Goal: Information Seeking & Learning: Learn about a topic

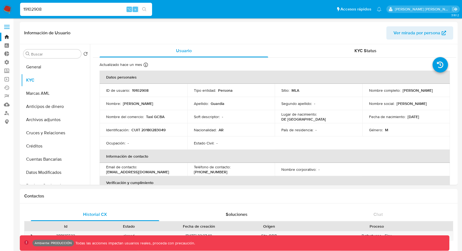
select select "10"
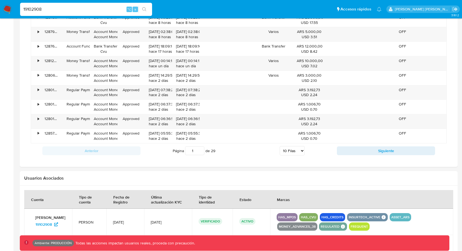
scroll to position [168, 0]
type input "1398159592"
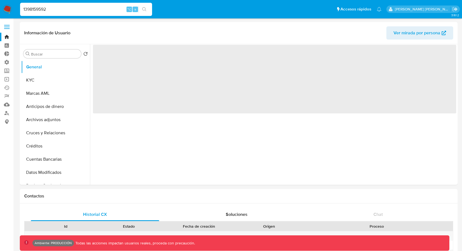
select select "10"
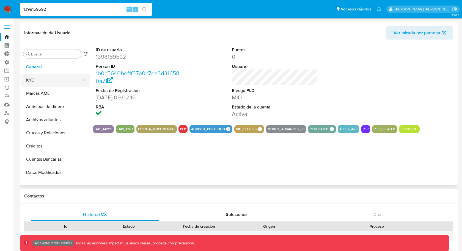
click at [40, 80] on button "KYC" at bounding box center [53, 80] width 64 height 13
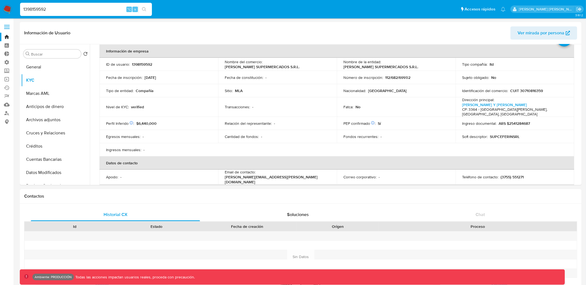
scroll to position [26, 0]
click at [113, 10] on input "1398159592" at bounding box center [86, 9] width 132 height 7
paste input "2492551437"
type input "2492551437"
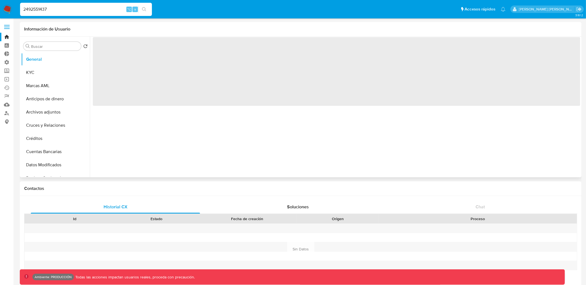
select select "10"
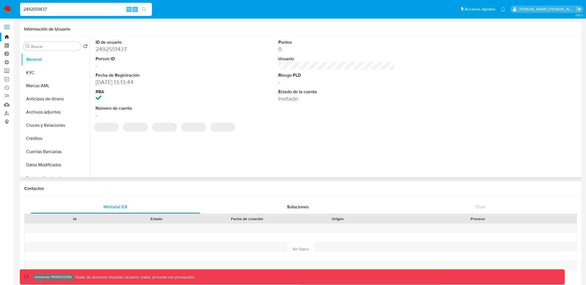
click at [78, 74] on li "KYC" at bounding box center [55, 72] width 69 height 13
click at [68, 74] on button "KYC" at bounding box center [53, 72] width 64 height 13
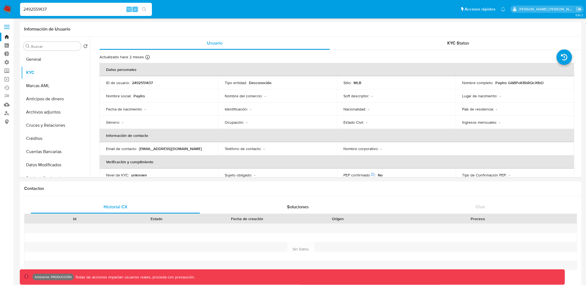
click at [461, 82] on p "Payins GABPoKBbRQcXfbO" at bounding box center [520, 82] width 48 height 5
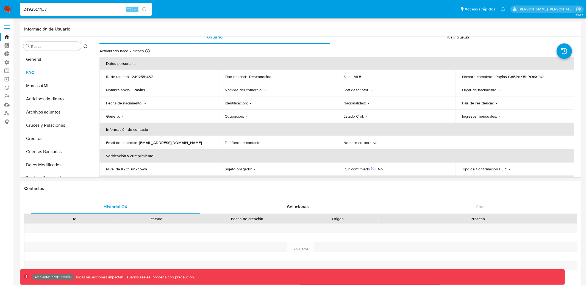
click at [356, 75] on p "MLB" at bounding box center [358, 76] width 8 height 5
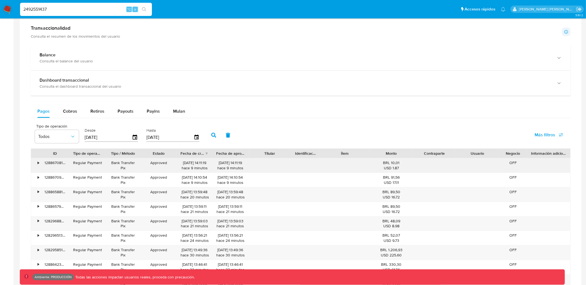
scroll to position [288, 0]
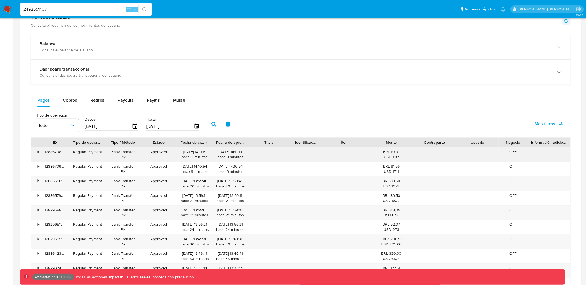
click at [98, 155] on div "• 128867081900 Regular Payment Bank Transfer Pix Approved 06/10/2025 14:11:19 h…" at bounding box center [300, 154] width 539 height 14
click at [93, 154] on div "Regular Payment" at bounding box center [87, 151] width 28 height 5
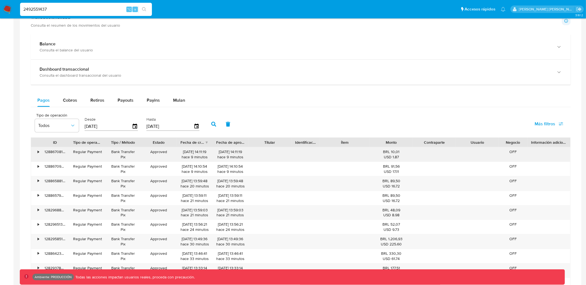
click at [39, 156] on div "• 128867081900 Regular Payment Bank Transfer Pix Approved 06/10/2025 14:11:19 h…" at bounding box center [300, 154] width 539 height 14
click at [370, 155] on div "BRL 10,01 USD 1.87" at bounding box center [391, 154] width 43 height 14
click at [158, 100] on span "Payins" at bounding box center [153, 100] width 13 height 6
select select "10"
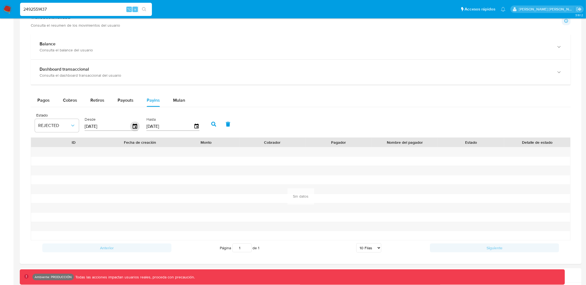
click at [133, 126] on icon "button" at bounding box center [135, 127] width 10 height 10
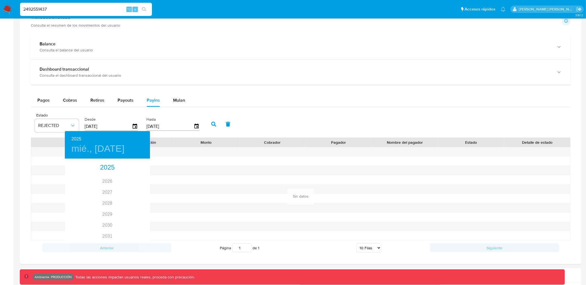
click at [50, 127] on div at bounding box center [293, 142] width 586 height 285
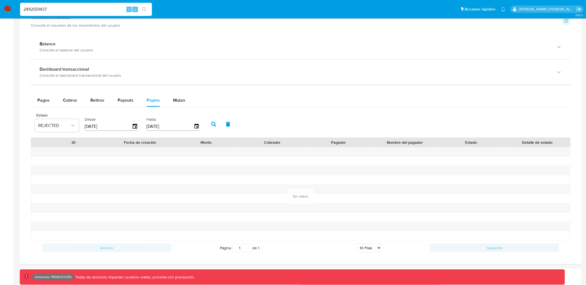
click at [51, 127] on div "2025 mié., jul. 9 2025 2026 2027 2028 2029 2030 2031 2032 2033 2034 2035" at bounding box center [293, 142] width 586 height 285
click at [51, 127] on span "REJECTED" at bounding box center [54, 125] width 32 height 5
click at [49, 212] on span "Todos" at bounding box center [43, 209] width 11 height 5
click at [133, 127] on icon "button" at bounding box center [135, 126] width 4 height 5
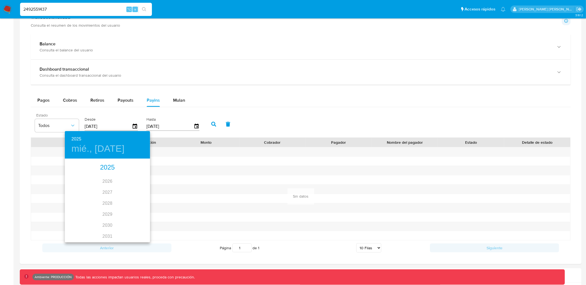
click at [108, 165] on div "2025" at bounding box center [107, 167] width 85 height 11
click at [77, 212] on div "jul." at bounding box center [79, 211] width 28 height 21
click at [72, 197] on span "7" at bounding box center [75, 197] width 10 height 5
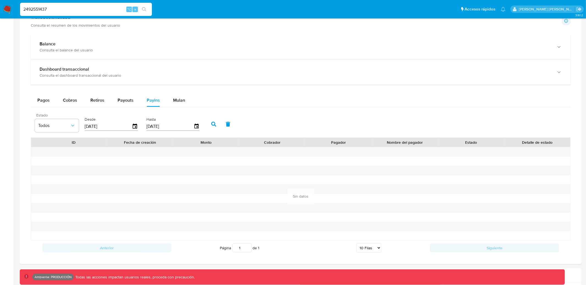
click at [211, 123] on icon "button" at bounding box center [213, 124] width 5 height 5
click at [134, 125] on icon "button" at bounding box center [135, 126] width 4 height 5
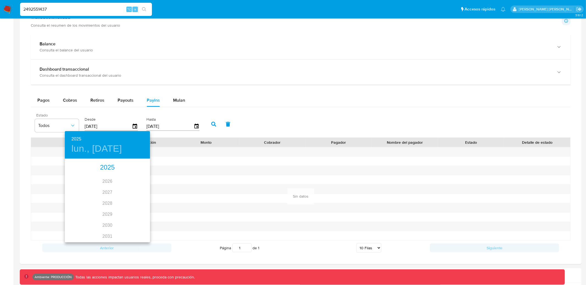
click at [108, 168] on div "2025" at bounding box center [107, 167] width 85 height 11
click at [66, 217] on div "jul." at bounding box center [79, 211] width 28 height 21
click at [141, 186] on p "6" at bounding box center [140, 187] width 2 height 5
type input "06/07/2025"
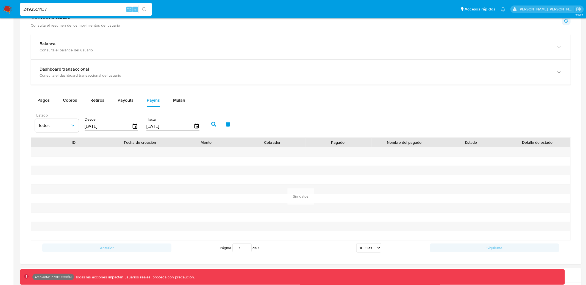
click at [209, 127] on button "button" at bounding box center [214, 124] width 14 height 13
click at [130, 101] on span "Payouts" at bounding box center [126, 100] width 16 height 6
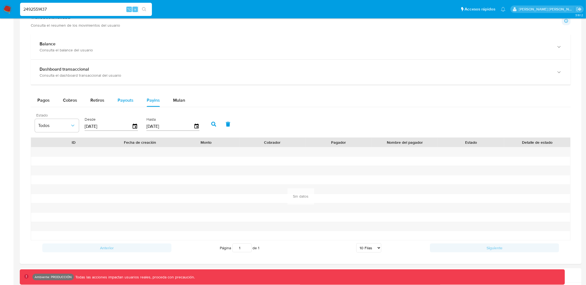
select select "10"
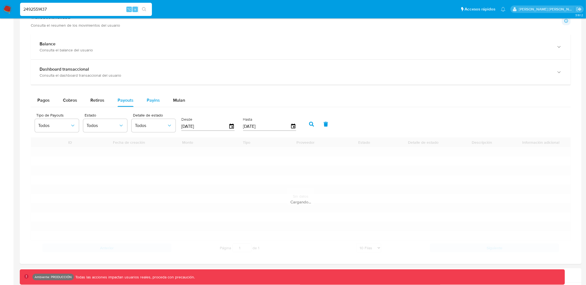
click at [148, 101] on span "Payins" at bounding box center [153, 100] width 13 height 6
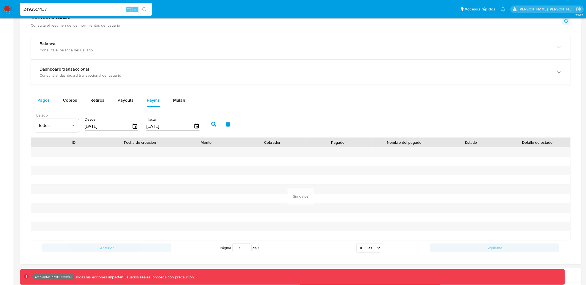
click at [46, 98] on span "Pagos" at bounding box center [43, 100] width 12 height 6
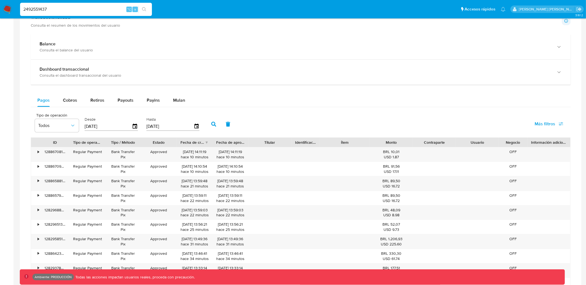
drag, startPoint x: 130, startPoint y: 157, endPoint x: 574, endPoint y: 155, distance: 443.4
click at [461, 155] on div "Transaccionalidad Consulta el resumen de los movimientos del usuario Informació…" at bounding box center [300, 161] width 553 height 302
click at [92, 9] on input "2492551437" at bounding box center [86, 9] width 132 height 7
paste input "3******49"
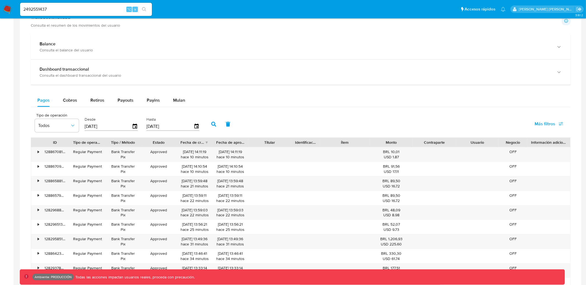
click at [115, 5] on div "2492551437 ⌥ s" at bounding box center [86, 9] width 132 height 13
click at [112, 10] on input "2492551437" at bounding box center [86, 9] width 132 height 7
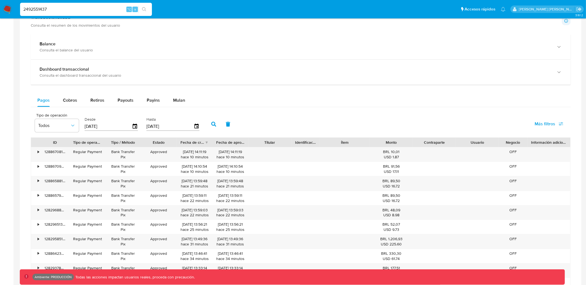
click at [112, 10] on input "2492551437" at bounding box center [86, 9] width 132 height 7
paste input "366938254"
type input "366938254"
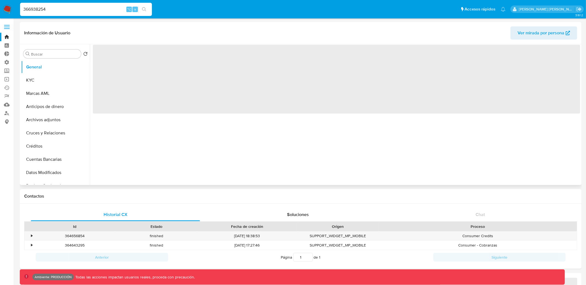
select select "10"
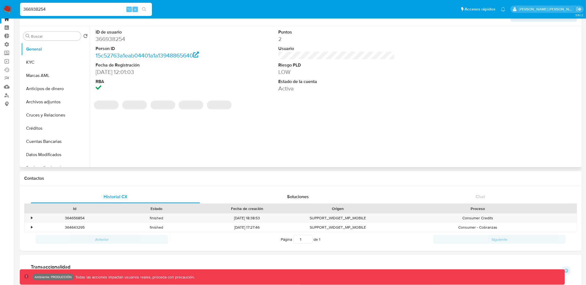
scroll to position [15, 0]
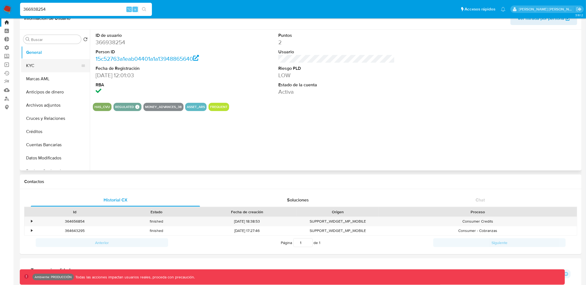
click at [56, 63] on button "KYC" at bounding box center [53, 65] width 64 height 13
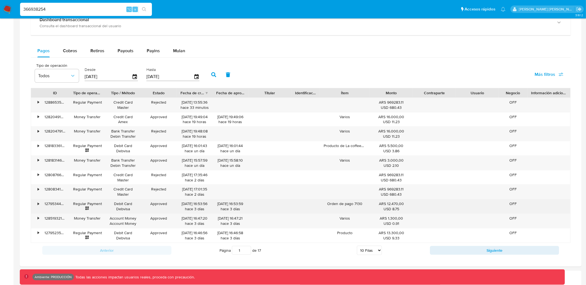
scroll to position [319, 0]
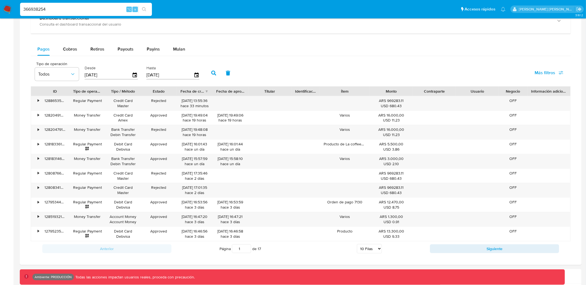
click at [461, 74] on span "Más filtros" at bounding box center [549, 73] width 29 height 12
click at [461, 124] on span "Id del pago" at bounding box center [502, 125] width 21 height 5
click at [461, 124] on input "Id del pago" at bounding box center [486, 125] width 4 height 4
checkbox input "true"
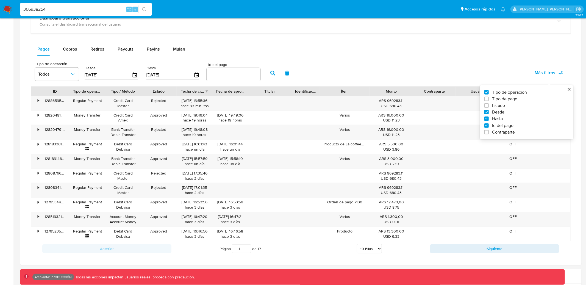
click at [461, 90] on button "close" at bounding box center [569, 89] width 4 height 4
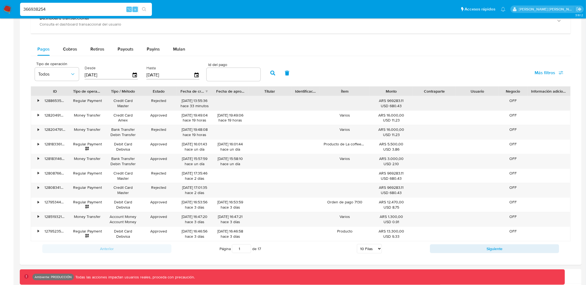
click at [38, 101] on div "•" at bounding box center [38, 100] width 1 height 5
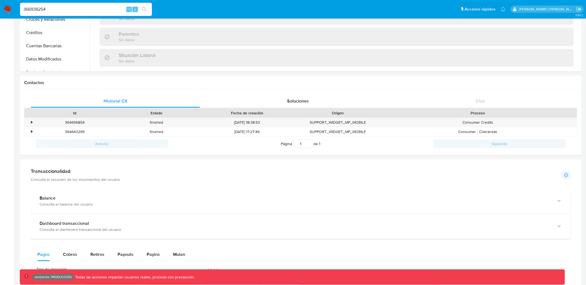
scroll to position [0, 0]
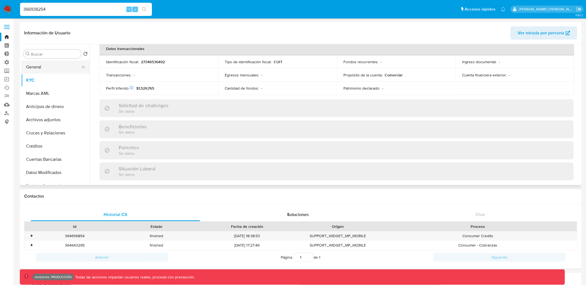
click at [32, 70] on button "General" at bounding box center [53, 66] width 64 height 13
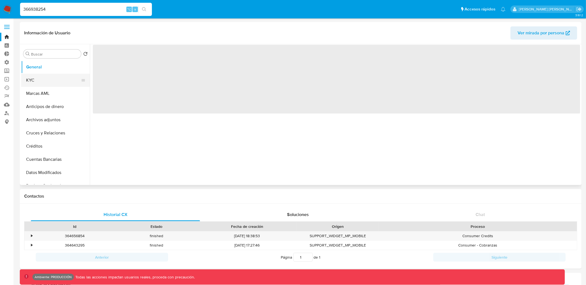
click at [34, 84] on button "KYC" at bounding box center [53, 80] width 64 height 13
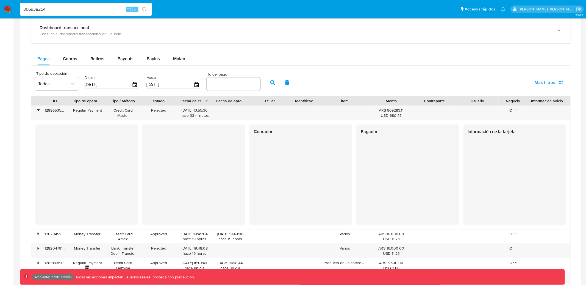
scroll to position [312, 0]
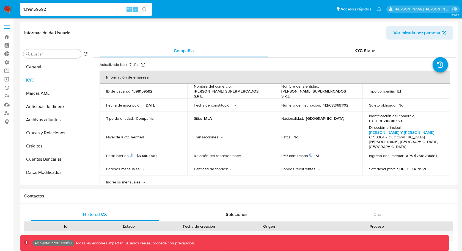
select select "10"
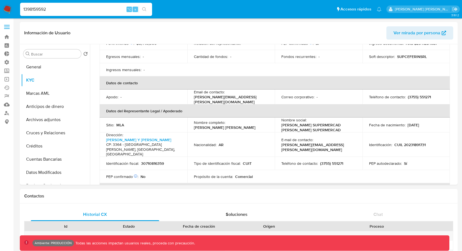
click at [94, 3] on div "1398159592 ⌥ s" at bounding box center [86, 9] width 132 height 13
click at [79, 18] on nav "Pausado Ver notificaciones 1398159592 ⌥ s Accesos rápidos Presiona las siguient…" at bounding box center [231, 9] width 462 height 18
click at [79, 13] on input "1398159592" at bounding box center [86, 9] width 132 height 7
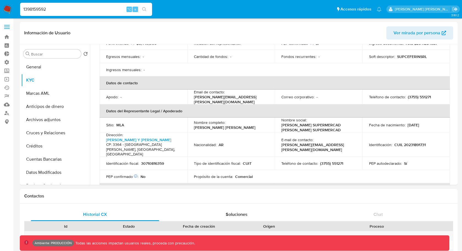
click at [79, 13] on input "1398159592" at bounding box center [86, 9] width 132 height 7
paste input "729715544"
type input "729715544"
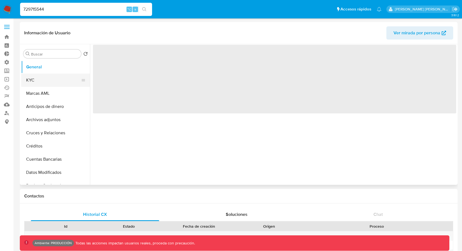
select select "10"
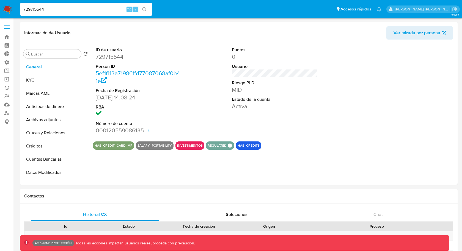
click at [90, 11] on input "729715544" at bounding box center [86, 9] width 132 height 7
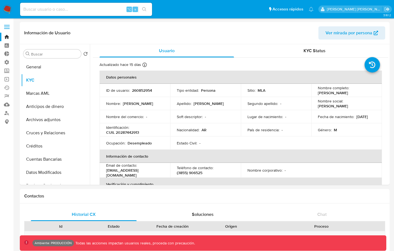
select select "10"
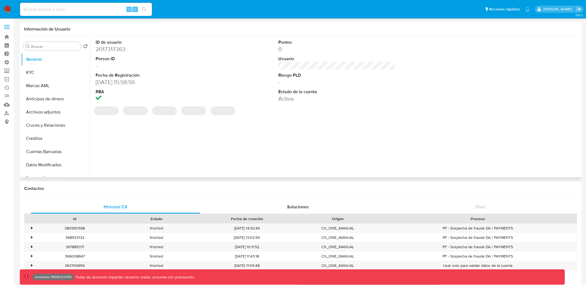
select select "10"
click at [64, 72] on button "KYC" at bounding box center [53, 72] width 64 height 13
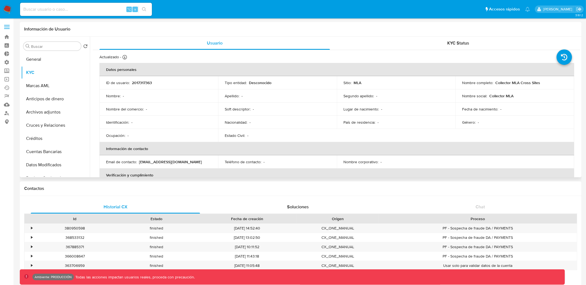
click at [504, 97] on p "Collector MLA" at bounding box center [502, 95] width 24 height 5
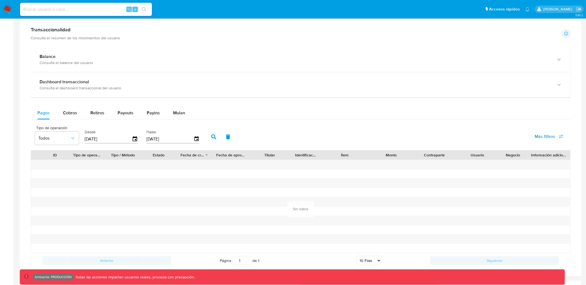
scroll to position [277, 0]
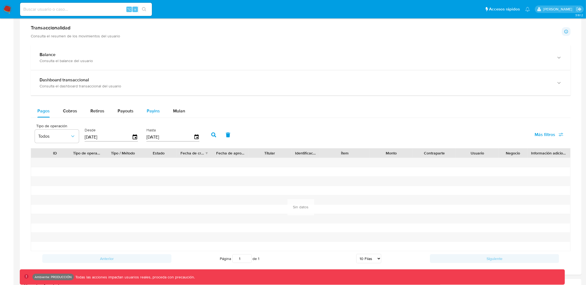
click at [143, 112] on button "Payins" at bounding box center [153, 110] width 26 height 13
select select "10"
click at [66, 139] on span "REJECTED" at bounding box center [54, 136] width 32 height 5
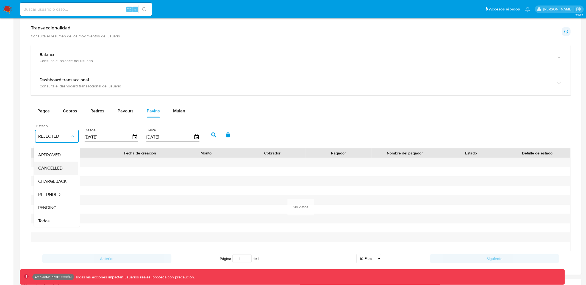
scroll to position [36, 0]
drag, startPoint x: 54, startPoint y: 220, endPoint x: 58, endPoint y: 217, distance: 4.9
click at [54, 221] on div "Todos" at bounding box center [54, 220] width 32 height 13
click at [211, 135] on icon "button" at bounding box center [213, 134] width 5 height 5
click at [132, 141] on div "[DATE]" at bounding box center [111, 137] width 53 height 9
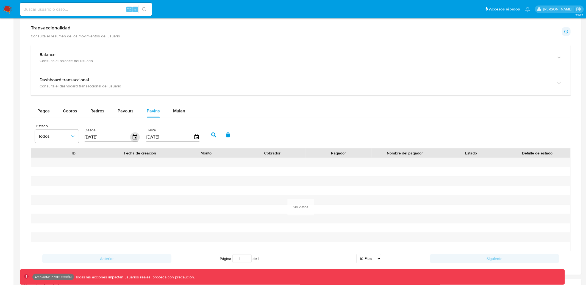
click at [133, 140] on icon "button" at bounding box center [135, 137] width 10 height 10
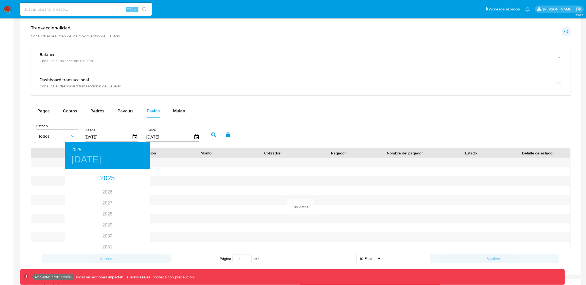
click at [113, 123] on div at bounding box center [293, 142] width 586 height 285
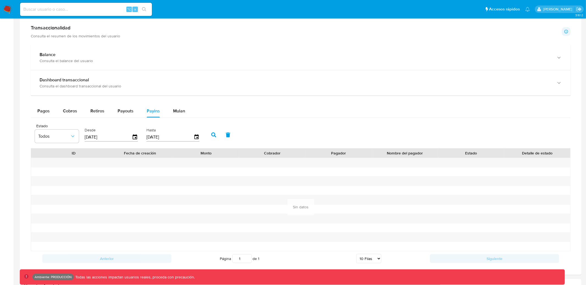
click at [211, 134] on icon "button" at bounding box center [213, 134] width 5 height 5
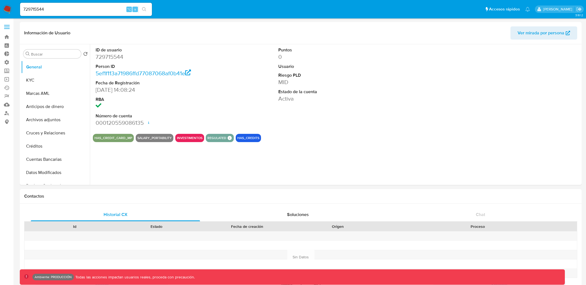
select select "10"
click at [99, 9] on input "729715544" at bounding box center [86, 9] width 132 height 7
paste input "820990722"
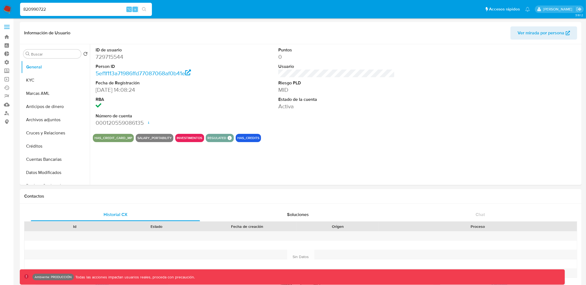
type input "820990722"
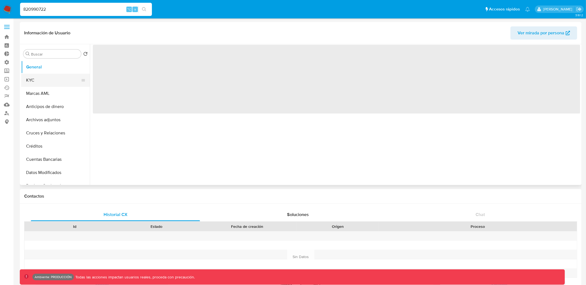
click at [49, 79] on button "KYC" at bounding box center [53, 80] width 64 height 13
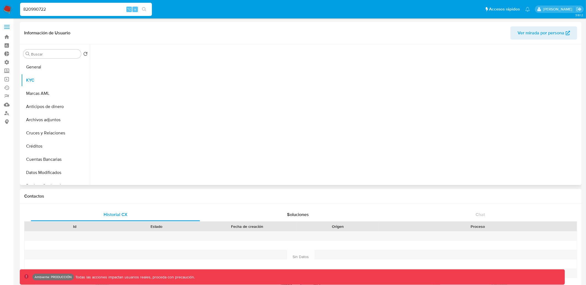
select select "10"
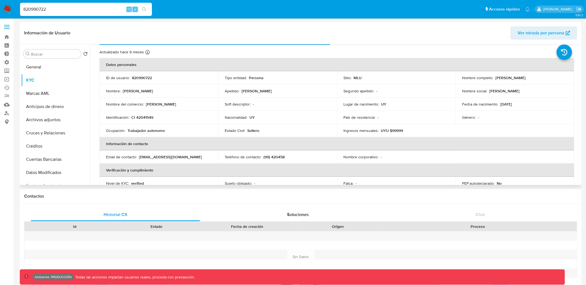
scroll to position [13, 0]
click at [146, 116] on p "CI 42041549" at bounding box center [142, 116] width 22 height 5
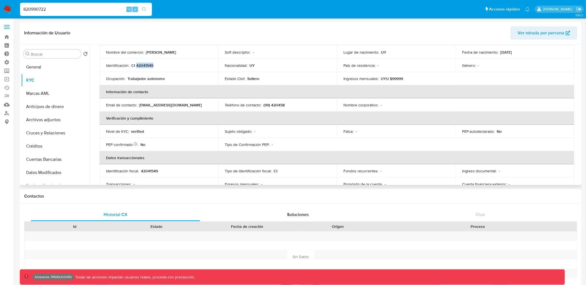
scroll to position [4, 0]
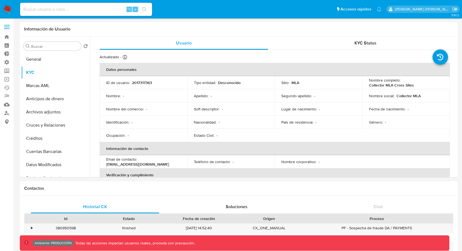
select select "10"
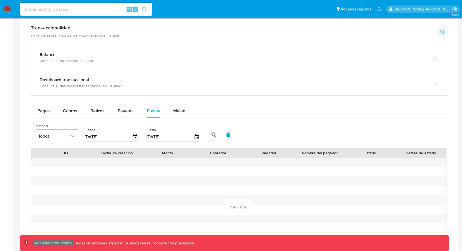
scroll to position [8, 0]
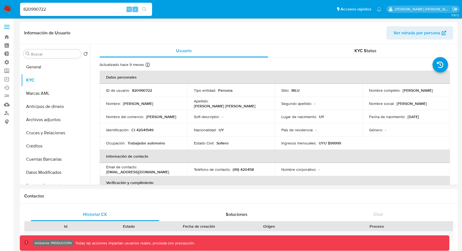
select select "10"
